Goal: Task Accomplishment & Management: Use online tool/utility

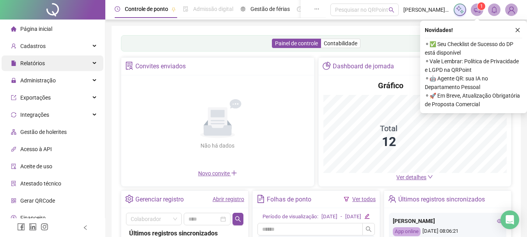
click at [33, 64] on span "Relatórios" at bounding box center [32, 63] width 25 height 6
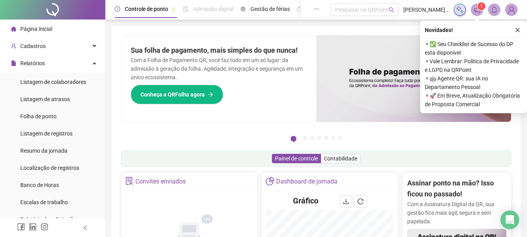
click at [41, 26] on span "Página inicial" at bounding box center [36, 29] width 32 height 6
click at [518, 30] on icon "close" at bounding box center [517, 29] width 5 height 5
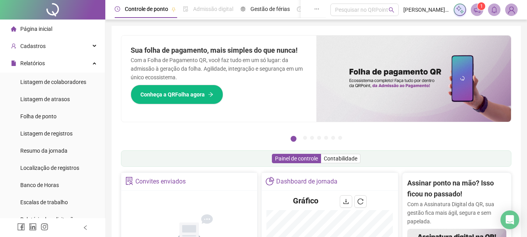
click at [511, 12] on img at bounding box center [511, 10] width 12 height 12
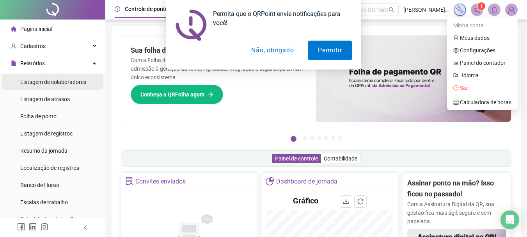
click at [44, 80] on span "Listagem de colaboradores" at bounding box center [53, 82] width 66 height 6
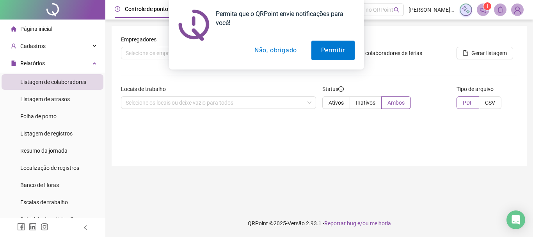
click at [283, 53] on button "Não, obrigado" at bounding box center [275, 50] width 62 height 19
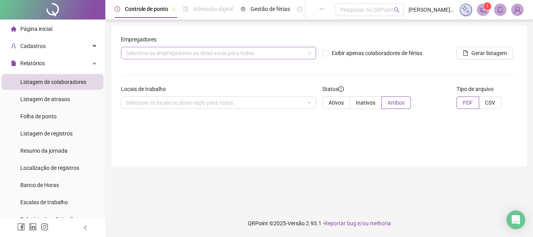
click at [152, 52] on div "Selecione os empregadores ou deixe vazio para todos" at bounding box center [218, 53] width 195 height 12
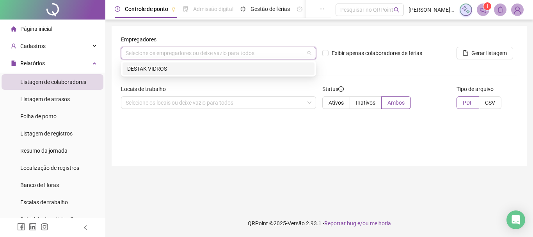
click at [159, 69] on div "DESTAK VIDROS" at bounding box center [218, 68] width 182 height 9
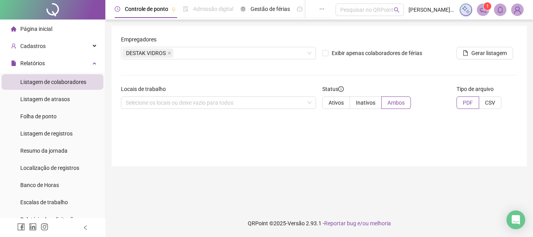
click at [204, 133] on div "Empregadores DESTAK VIDROS Exibir apenas colaboradores de férias Gerar listagem…" at bounding box center [318, 96] width 415 height 140
click at [488, 52] on span "Gerar listagem" at bounding box center [488, 53] width 35 height 9
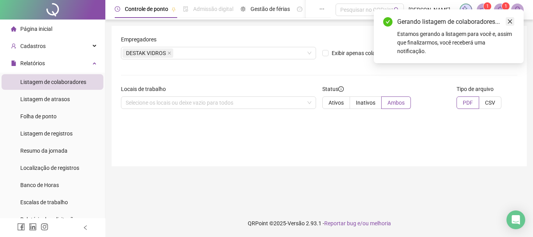
click at [511, 23] on icon "close" at bounding box center [510, 21] width 4 height 4
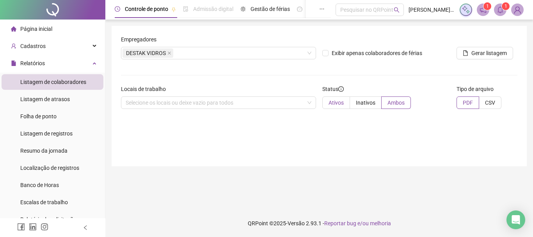
click at [336, 99] on span "Ativos" at bounding box center [335, 102] width 15 height 6
click at [269, 100] on div "Selecione os locais ou deixe vazio para todos" at bounding box center [218, 102] width 195 height 12
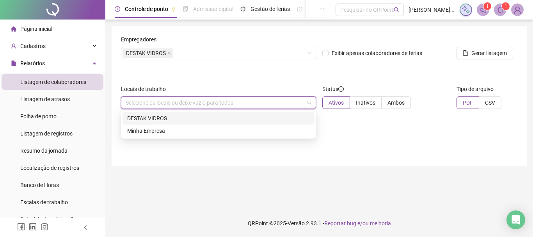
click at [170, 115] on div "DESTAK VIDROS" at bounding box center [218, 118] width 182 height 9
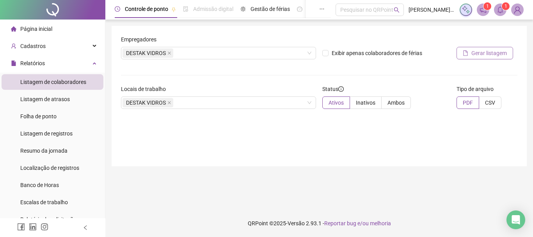
click at [495, 52] on span "Gerar listagem" at bounding box center [488, 53] width 35 height 9
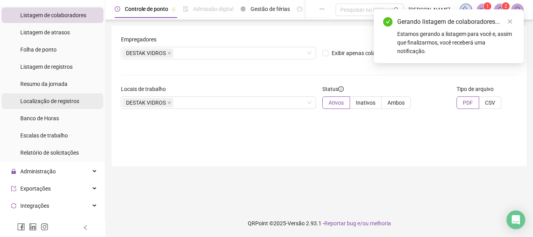
scroll to position [117, 0]
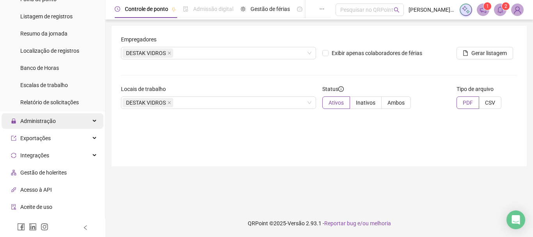
click at [43, 119] on span "Administração" at bounding box center [37, 121] width 35 height 6
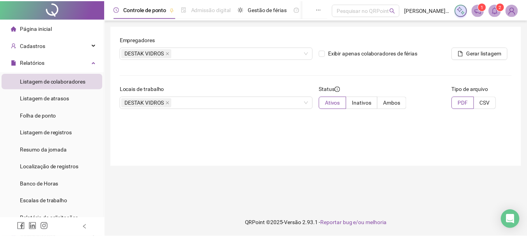
scroll to position [0, 0]
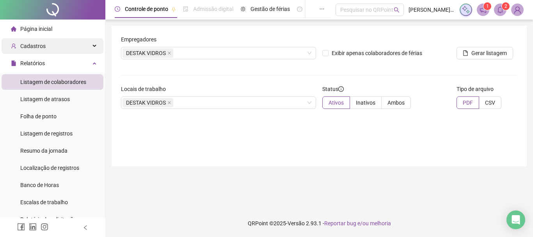
click at [52, 49] on div "Cadastros" at bounding box center [53, 46] width 102 height 16
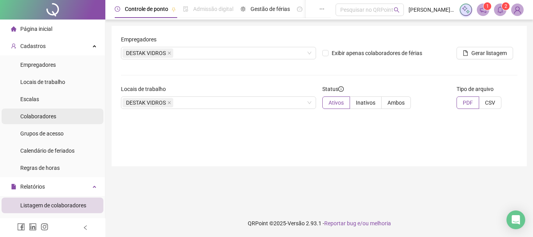
click at [33, 112] on div "Colaboradores" at bounding box center [38, 116] width 36 height 16
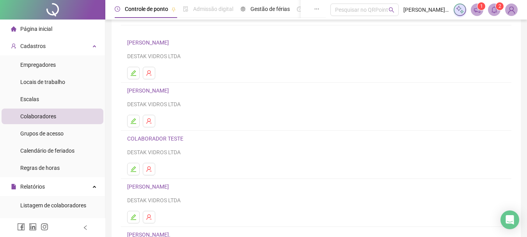
scroll to position [117, 0]
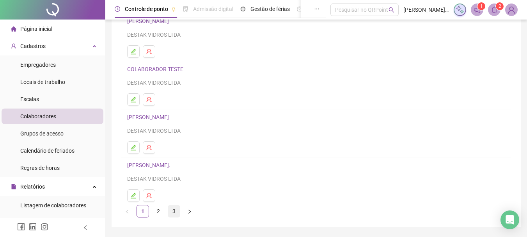
click at [175, 211] on link "3" at bounding box center [174, 211] width 12 height 12
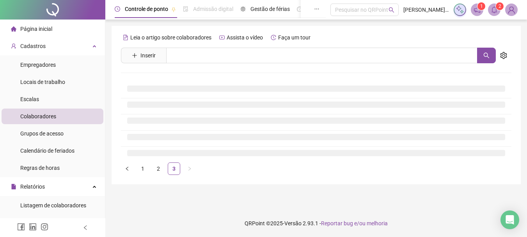
scroll to position [0, 0]
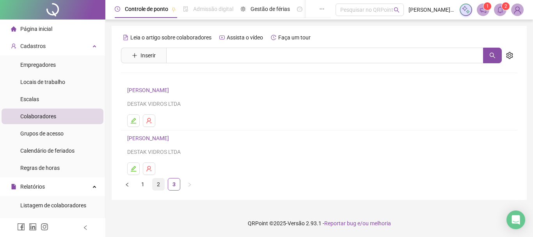
click at [159, 185] on link "2" at bounding box center [158, 184] width 12 height 12
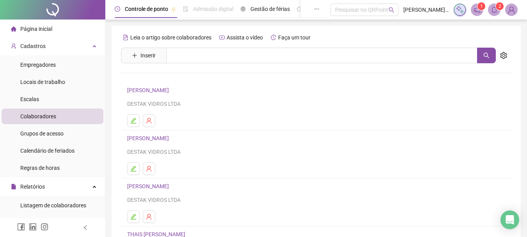
click at [161, 91] on link "[PERSON_NAME]" at bounding box center [149, 90] width 44 height 6
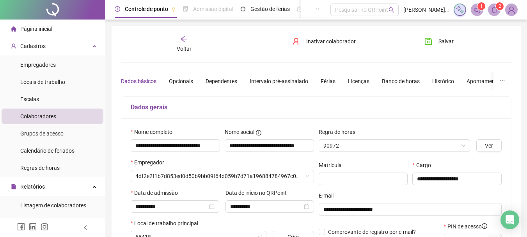
type input "*********"
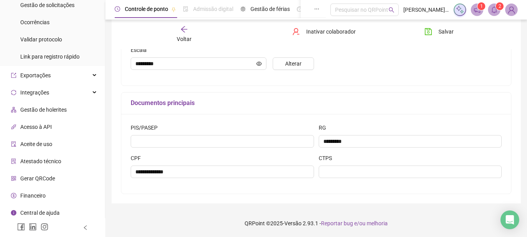
scroll to position [446, 0]
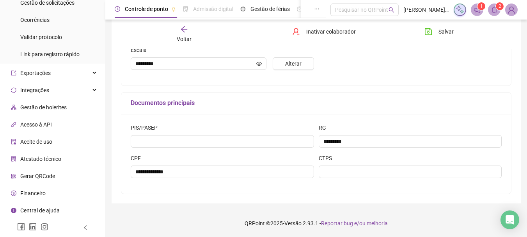
click at [43, 178] on span "Gerar QRCode" at bounding box center [37, 176] width 35 height 6
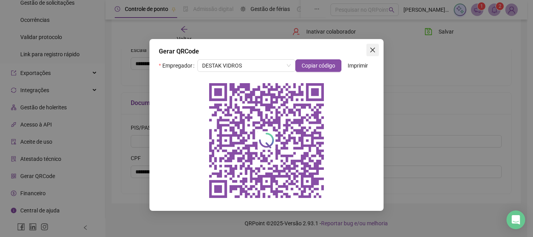
click at [370, 51] on icon "close" at bounding box center [372, 50] width 6 height 6
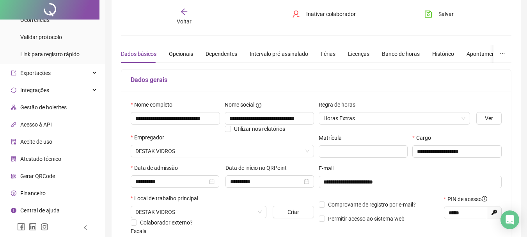
scroll to position [39, 0]
